Goal: Information Seeking & Learning: Learn about a topic

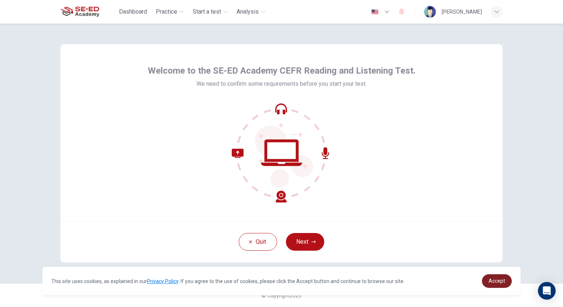
click at [496, 279] on span "Accept" at bounding box center [496, 281] width 17 height 6
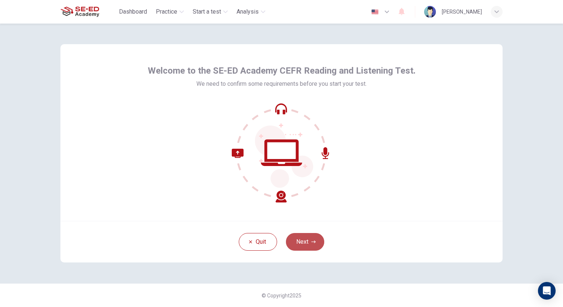
click at [311, 245] on button "Next" at bounding box center [305, 242] width 38 height 18
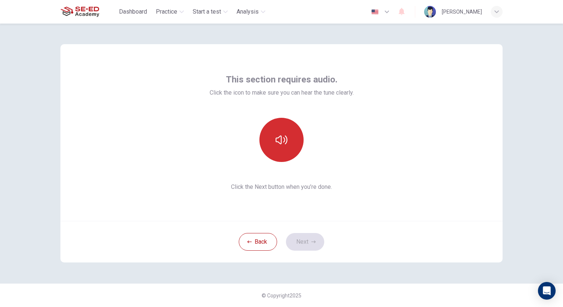
click at [275, 129] on button "button" at bounding box center [281, 140] width 44 height 44
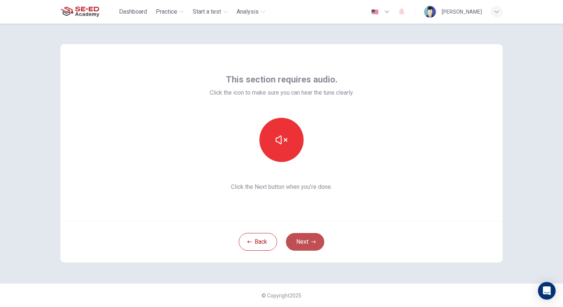
click at [309, 242] on button "Next" at bounding box center [305, 242] width 38 height 18
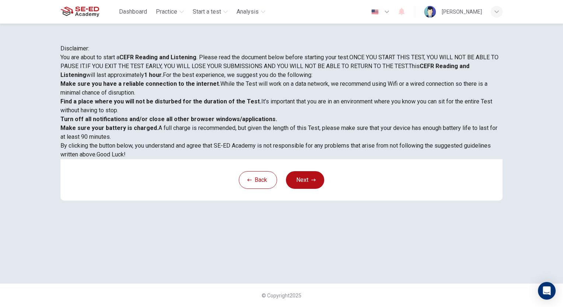
scroll to position [6, 0]
click at [126, 158] on span "Good Luck!" at bounding box center [110, 154] width 29 height 7
click at [302, 189] on button "Next" at bounding box center [305, 180] width 38 height 18
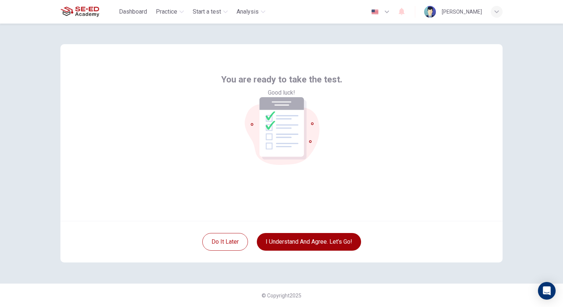
scroll to position [0, 0]
click at [302, 236] on button "I understand and agree. Let’s go!" at bounding box center [309, 242] width 104 height 18
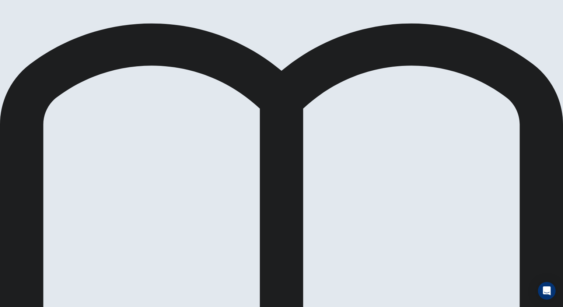
drag, startPoint x: 355, startPoint y: 163, endPoint x: 328, endPoint y: 184, distance: 33.5
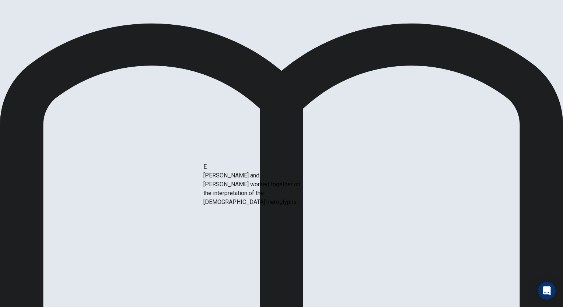
drag, startPoint x: 89, startPoint y: 205, endPoint x: 219, endPoint y: 187, distance: 131.7
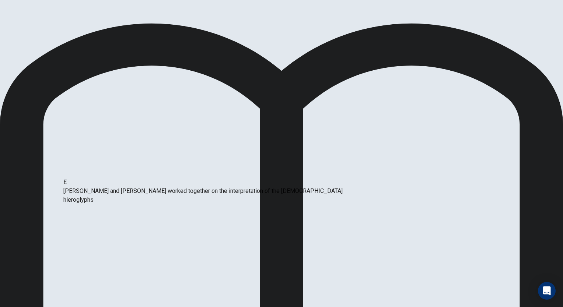
drag, startPoint x: 216, startPoint y: 162, endPoint x: 71, endPoint y: 194, distance: 148.6
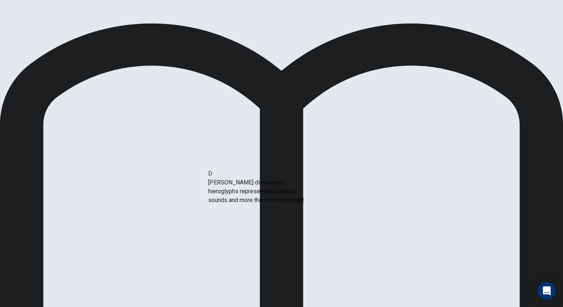
drag, startPoint x: 127, startPoint y: 193, endPoint x: 264, endPoint y: 200, distance: 137.2
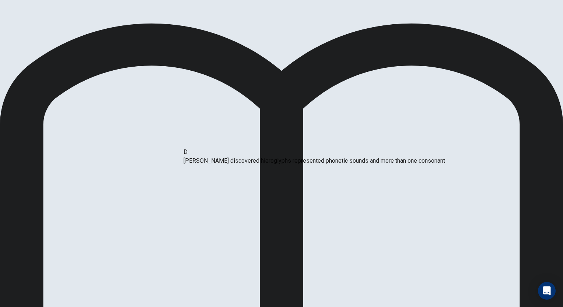
drag, startPoint x: 262, startPoint y: 165, endPoint x: 247, endPoint y: 169, distance: 14.9
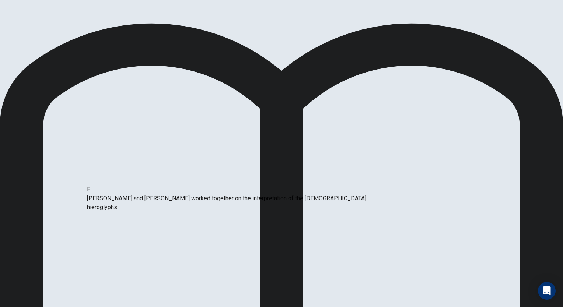
drag, startPoint x: 238, startPoint y: 198, endPoint x: 126, endPoint y: 202, distance: 112.0
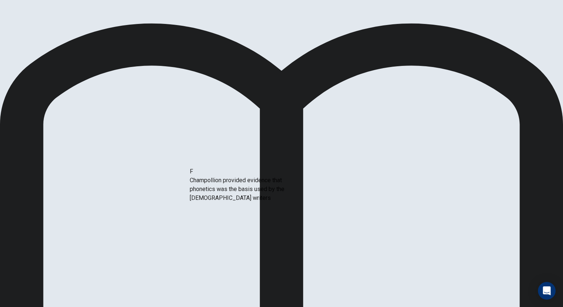
drag, startPoint x: 129, startPoint y: 240, endPoint x: 252, endPoint y: 189, distance: 133.2
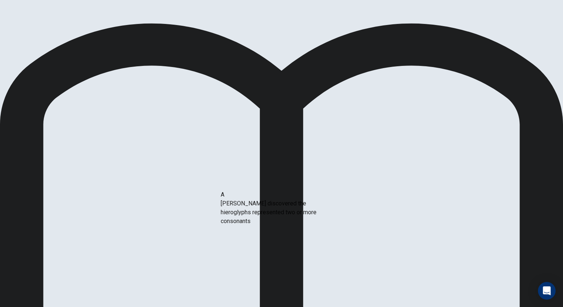
drag, startPoint x: 134, startPoint y: 169, endPoint x: 288, endPoint y: 222, distance: 162.6
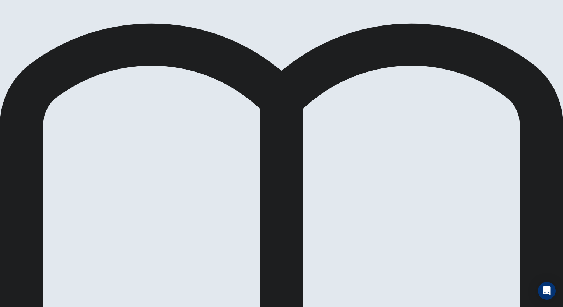
scroll to position [44, 0]
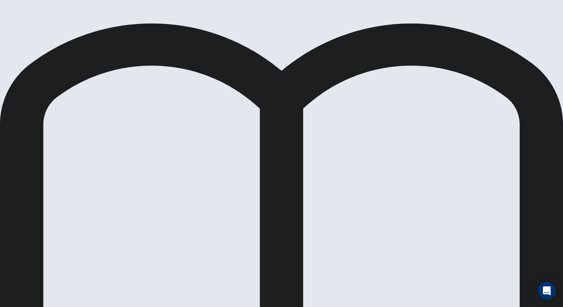
drag, startPoint x: 376, startPoint y: 43, endPoint x: 316, endPoint y: 88, distance: 75.0
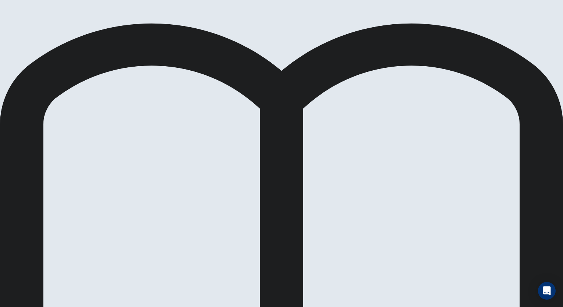
scroll to position [35, 0]
drag, startPoint x: 151, startPoint y: 183, endPoint x: 261, endPoint y: 167, distance: 110.9
drag, startPoint x: 121, startPoint y: 160, endPoint x: 286, endPoint y: 187, distance: 166.9
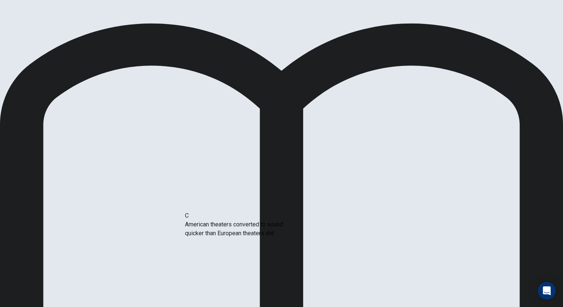
drag, startPoint x: 124, startPoint y: 215, endPoint x: 287, endPoint y: 226, distance: 163.9
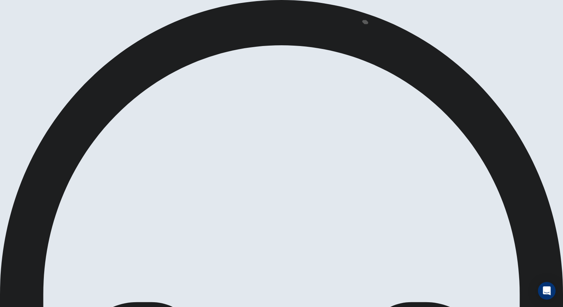
click at [363, 20] on span at bounding box center [365, 22] width 6 height 4
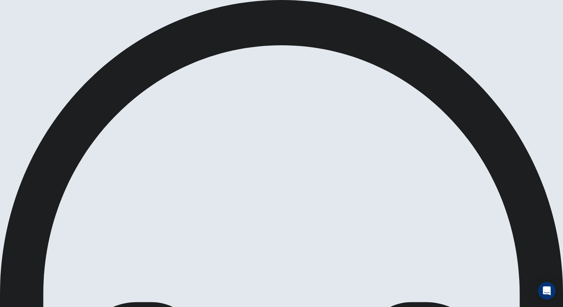
drag, startPoint x: 401, startPoint y: 173, endPoint x: 391, endPoint y: 201, distance: 29.7
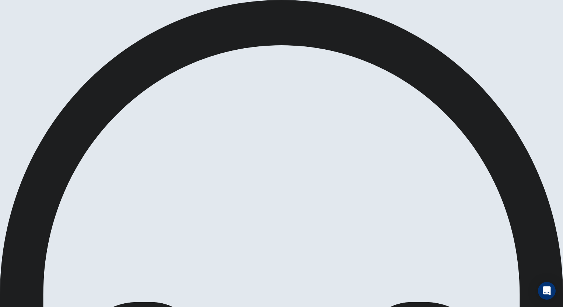
drag, startPoint x: 361, startPoint y: 12, endPoint x: 369, endPoint y: 8, distance: 9.2
